Goal: Task Accomplishment & Management: Manage account settings

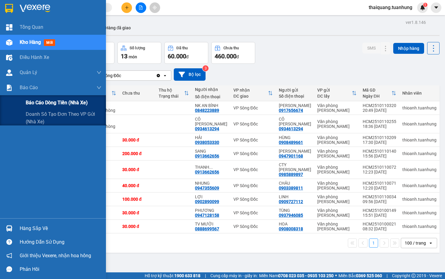
click at [46, 102] on span "Báo cáo dòng tiền (nhà xe)" at bounding box center [57, 103] width 62 height 8
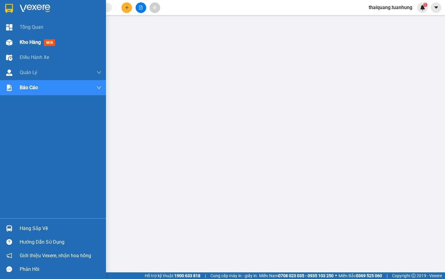
click at [31, 39] on div "Kho hàng mới" at bounding box center [39, 42] width 38 height 8
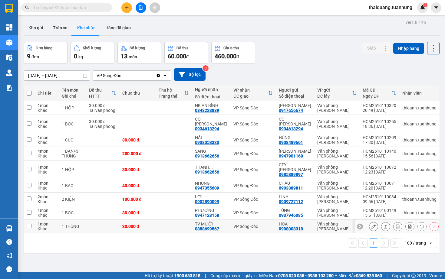
click at [378, 225] on div at bounding box center [404, 226] width 70 height 9
click at [373, 225] on icon at bounding box center [373, 227] width 4 height 4
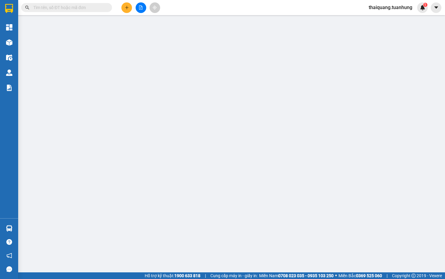
type input "0908008318"
type input "HOA"
type input "0888699567"
type input "TV MƯỜI"
type input "30.000"
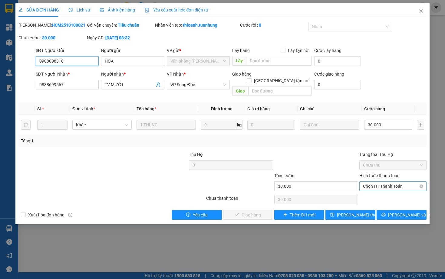
click at [381, 188] on span "Chọn HT Thanh Toán" at bounding box center [393, 186] width 60 height 9
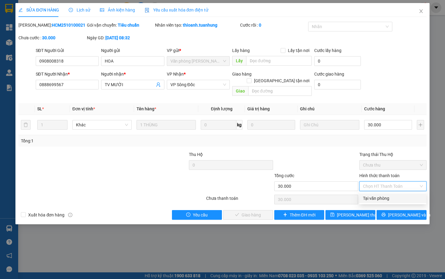
click at [381, 200] on div "Tại văn phòng" at bounding box center [393, 198] width 60 height 7
type input "0"
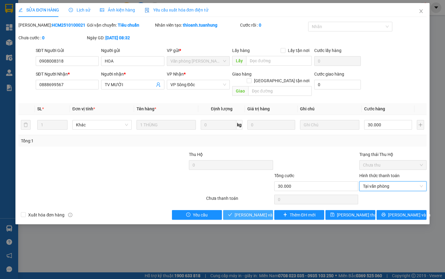
click at [243, 215] on span "[PERSON_NAME] và Giao hàng" at bounding box center [264, 215] width 58 height 7
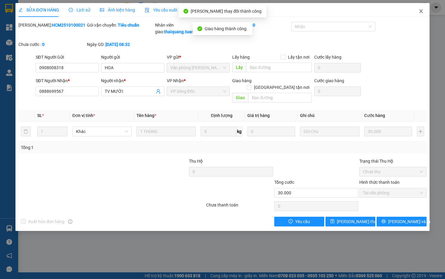
click at [421, 10] on icon "close" at bounding box center [421, 11] width 5 height 5
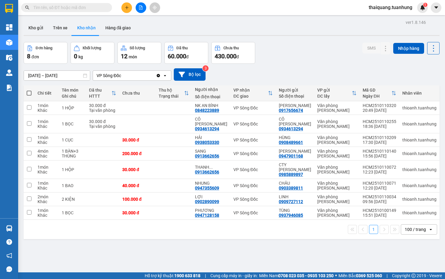
click at [85, 7] on input "text" at bounding box center [68, 7] width 71 height 7
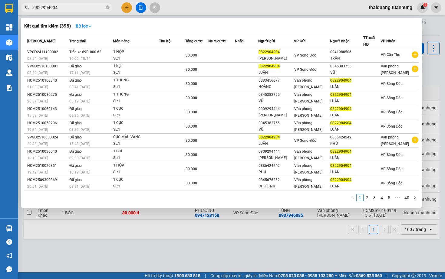
type input "0822904904"
click at [206, 12] on div at bounding box center [222, 139] width 445 height 279
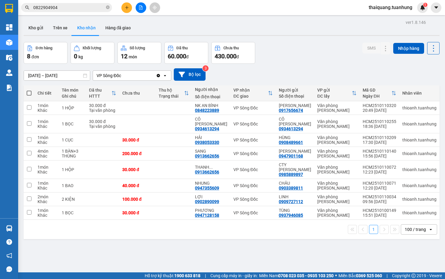
click at [311, 63] on div "Đơn hàng 8 đơn Khối lượng 0 kg Số lượng 12 món Đã thu 60.000 đ Chưa thu 430.000…" at bounding box center [232, 53] width 416 height 22
